Goal: Task Accomplishment & Management: Use online tool/utility

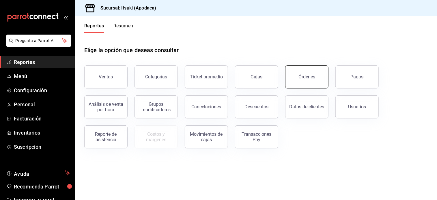
click at [309, 74] on div "Órdenes" at bounding box center [306, 76] width 17 height 5
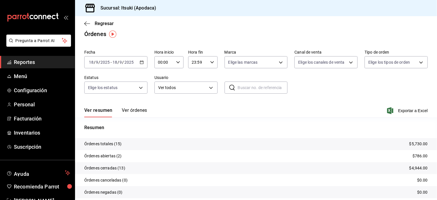
scroll to position [26, 0]
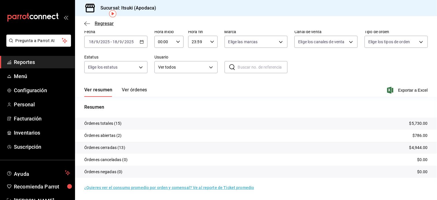
click at [106, 23] on span "Regresar" at bounding box center [104, 23] width 19 height 5
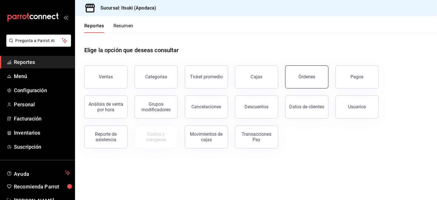
click at [296, 81] on button "Órdenes" at bounding box center [306, 76] width 43 height 23
